Goal: Task Accomplishment & Management: Use online tool/utility

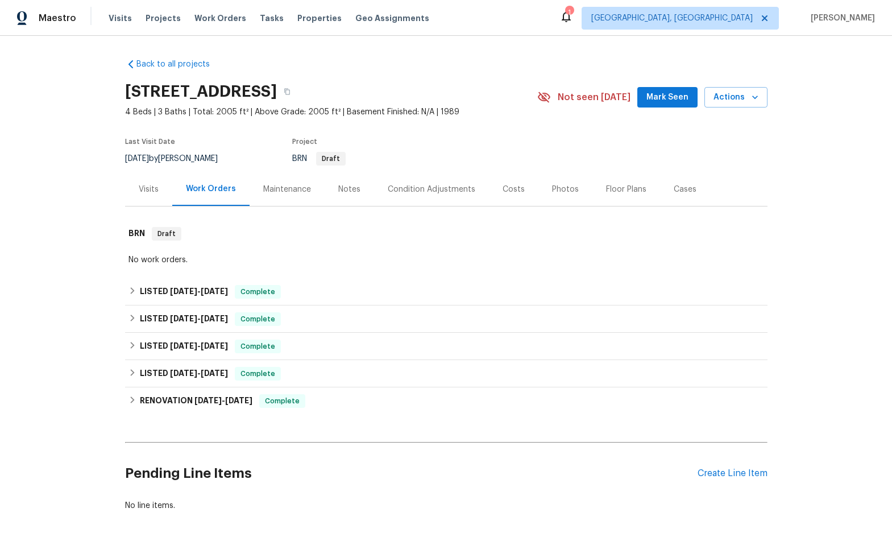
scroll to position [57, 0]
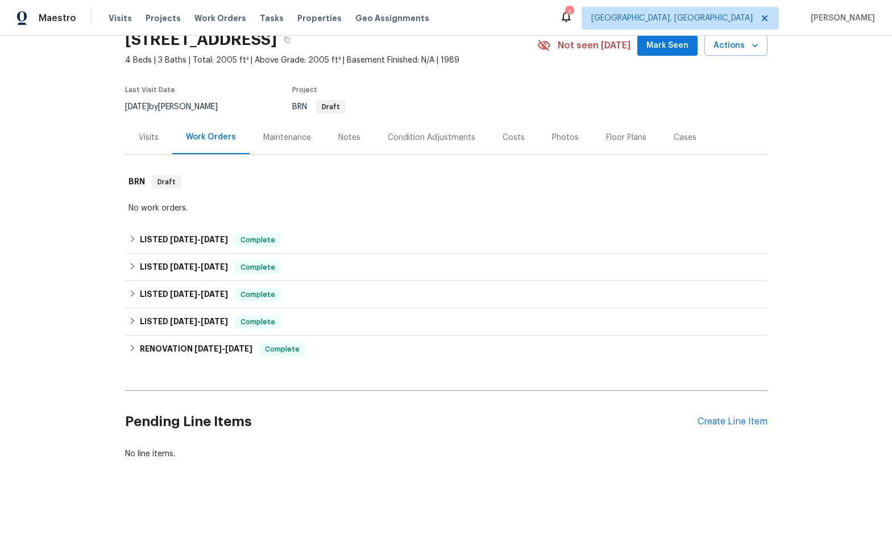
click at [139, 134] on div "Visits" at bounding box center [149, 137] width 20 height 11
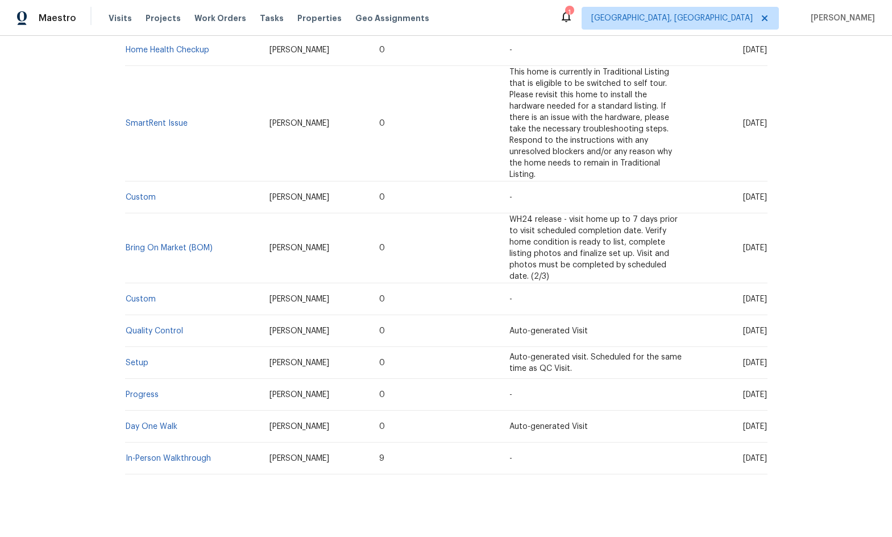
scroll to position [417, 0]
click at [127, 358] on link "Setup" at bounding box center [137, 362] width 23 height 8
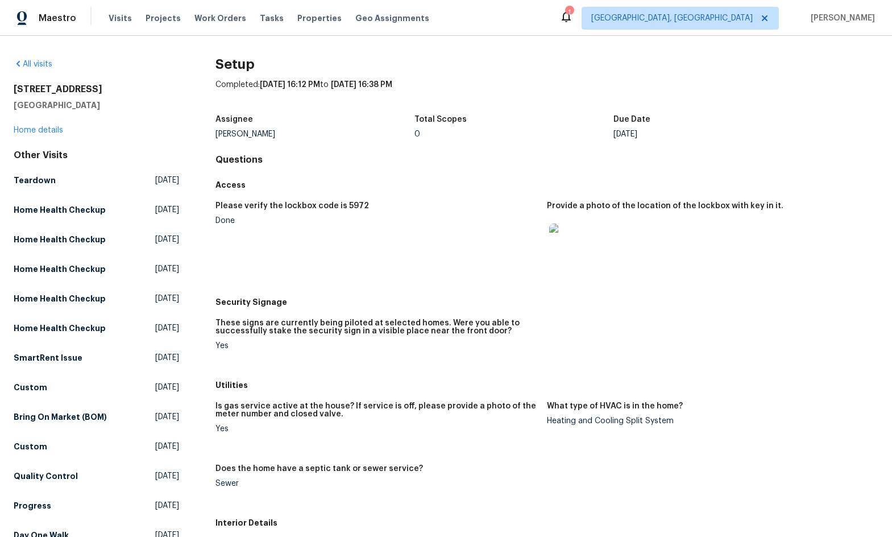
click at [614, 230] on div at bounding box center [708, 242] width 322 height 50
click at [688, 223] on div at bounding box center [708, 242] width 322 height 50
click at [586, 234] on div at bounding box center [708, 242] width 322 height 50
click at [571, 242] on img at bounding box center [567, 241] width 36 height 36
